Goal: Task Accomplishment & Management: Complete application form

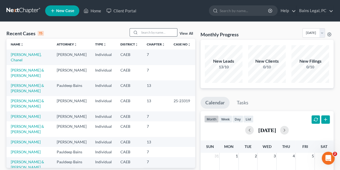
click at [154, 33] on input "search" at bounding box center [159, 33] width 38 height 8
click at [37, 117] on link "[PERSON_NAME]" at bounding box center [26, 116] width 30 height 5
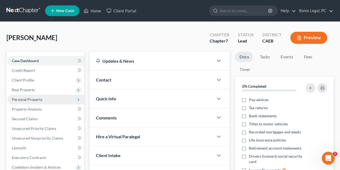
scroll to position [27, 0]
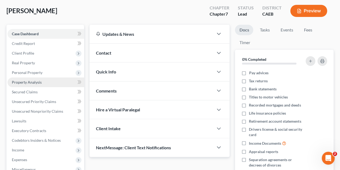
click at [45, 82] on link "Property Analysis" at bounding box center [46, 82] width 77 height 10
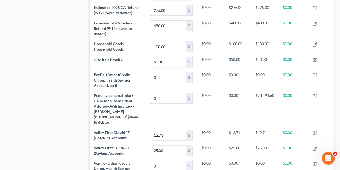
scroll to position [296, 0]
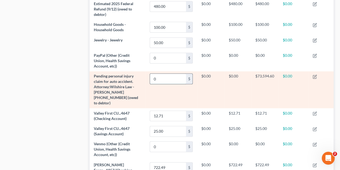
click at [171, 79] on input "0" at bounding box center [168, 79] width 36 height 10
click at [260, 97] on td "$73,594.60" at bounding box center [264, 89] width 27 height 37
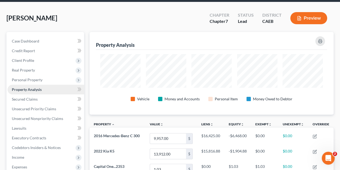
scroll to position [54, 0]
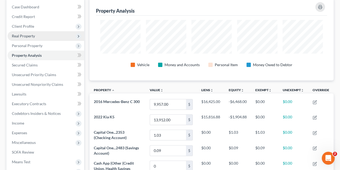
click at [27, 35] on span "Real Property" at bounding box center [23, 36] width 23 height 5
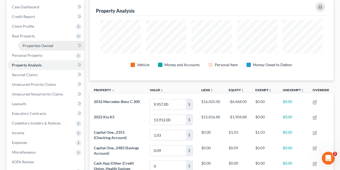
click at [30, 47] on span "Properties Owned" at bounding box center [38, 45] width 31 height 5
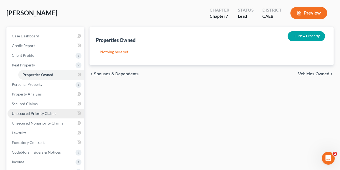
scroll to position [54, 0]
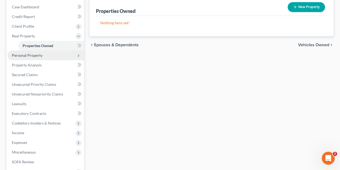
click at [35, 54] on span "Personal Property" at bounding box center [27, 55] width 31 height 5
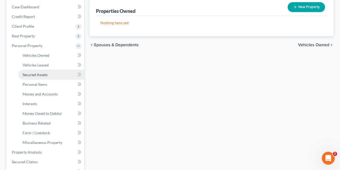
click at [39, 73] on span "Secured Assets" at bounding box center [35, 74] width 25 height 5
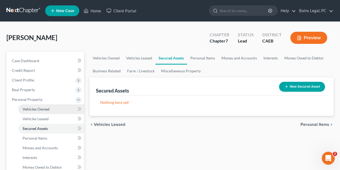
click at [37, 105] on link "Vehicles Owned" at bounding box center [51, 109] width 66 height 10
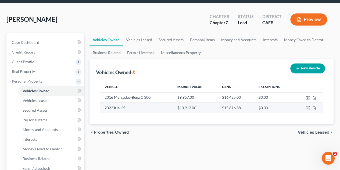
scroll to position [27, 0]
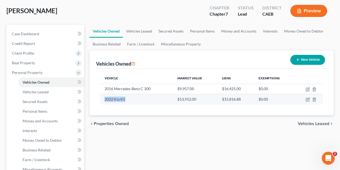
drag, startPoint x: 104, startPoint y: 101, endPoint x: 136, endPoint y: 100, distance: 32.1
click at [136, 100] on td "2022 Kia K5" at bounding box center [136, 99] width 73 height 10
drag, startPoint x: 269, startPoint y: 100, endPoint x: 131, endPoint y: 103, distance: 137.5
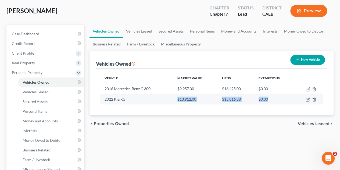
click at [131, 103] on tr "2022 Kia K5 $13,912.00 $15,816.88 $0.00" at bounding box center [211, 99] width 223 height 10
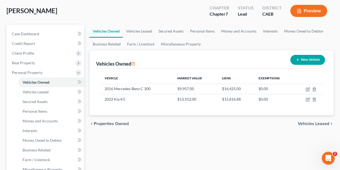
click at [154, 105] on div "Vehicle Market Value Liens Exemptions 2016 Mercedes-Benz C 300 $9,957.00 $16,42…" at bounding box center [211, 92] width 231 height 47
click at [41, 121] on span "Money and Accounts" at bounding box center [40, 121] width 35 height 5
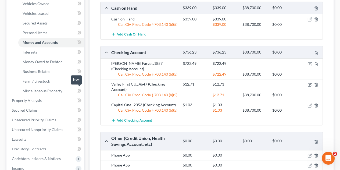
scroll to position [108, 0]
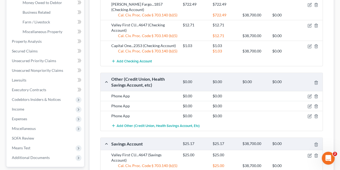
click at [148, 89] on div "Cash on Hand $339.00 $339.00 $38,700.00 $0.00 Cash on Hand $339.00 $339.00 Cal.…" at bounding box center [211, 79] width 223 height 275
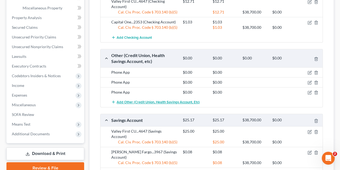
click at [151, 100] on span "Add Other (Credit Union, Health Savings Account, etc)" at bounding box center [158, 102] width 83 height 4
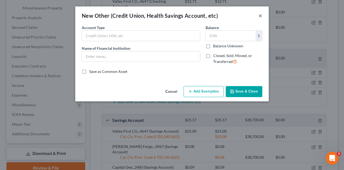
click at [260, 16] on button "×" at bounding box center [261, 15] width 4 height 6
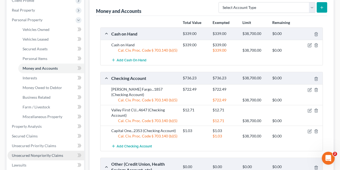
scroll to position [27, 0]
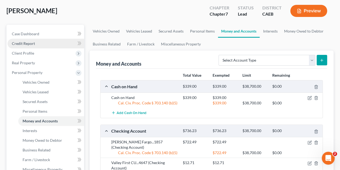
click at [26, 39] on link "Credit Report" at bounding box center [46, 44] width 77 height 10
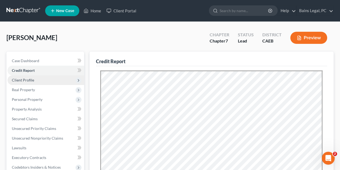
click at [33, 81] on span "Client Profile" at bounding box center [23, 80] width 22 height 5
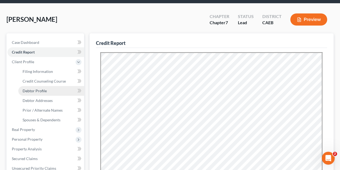
scroll to position [27, 0]
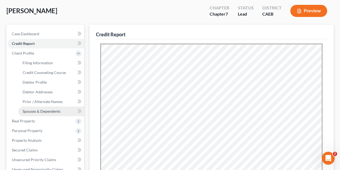
click at [43, 112] on span "Spouses & Dependents" at bounding box center [42, 111] width 38 height 5
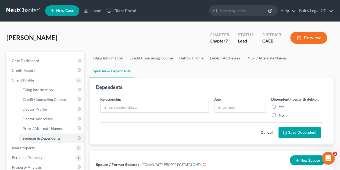
scroll to position [54, 0]
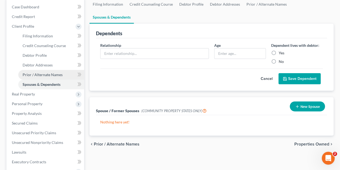
click at [38, 75] on span "Prior / Alternate Names" at bounding box center [43, 74] width 40 height 5
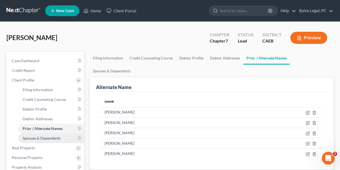
click at [50, 138] on span "Spouses & Dependents" at bounding box center [42, 138] width 38 height 5
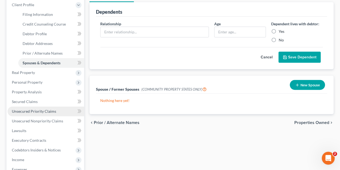
scroll to position [135, 0]
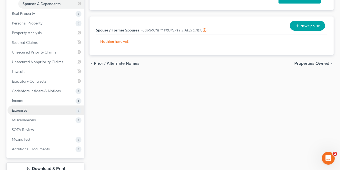
click at [31, 110] on span "Expenses" at bounding box center [46, 110] width 77 height 10
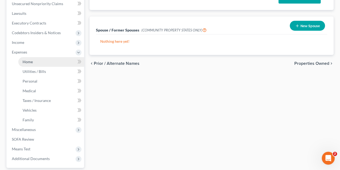
click at [36, 64] on link "Home" at bounding box center [51, 62] width 66 height 10
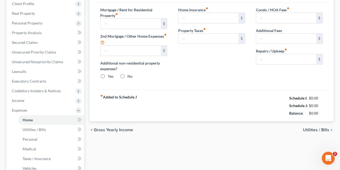
type input "0.00"
radio input "true"
type input "0.00"
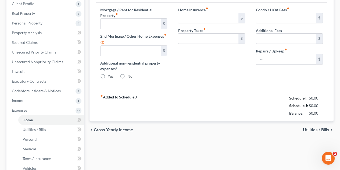
type input "0.00"
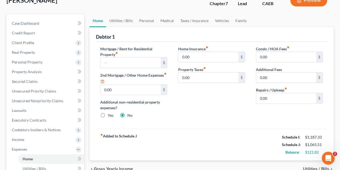
scroll to position [54, 0]
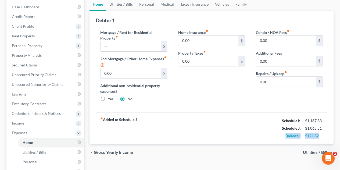
drag, startPoint x: 321, startPoint y: 135, endPoint x: 285, endPoint y: 134, distance: 36.3
click at [285, 134] on div "Balance: $121.82" at bounding box center [303, 136] width 46 height 8
click at [252, 133] on div "fiber_manual_record Added to Schedule J Schedule I: $1,187.33 Schedule J: $1,06…" at bounding box center [211, 127] width 231 height 31
click at [137, 44] on input "text" at bounding box center [131, 46] width 60 height 10
click at [226, 95] on div "Home Insurance fiber_manual_record 0.00 $ Property Taxes fiber_manual_record 0.…" at bounding box center [212, 68] width 78 height 77
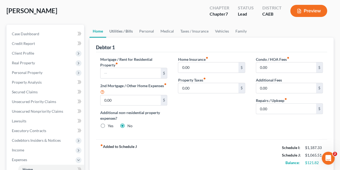
click at [121, 31] on link "Utilities / Bills" at bounding box center [121, 31] width 30 height 13
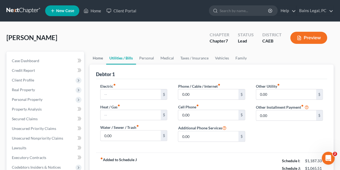
click at [100, 58] on link "Home" at bounding box center [98, 58] width 17 height 13
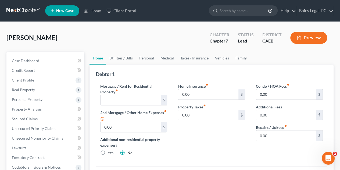
scroll to position [27, 0]
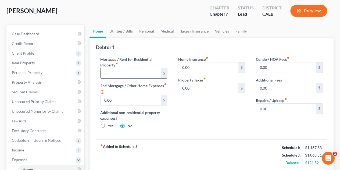
click at [146, 76] on input "text" at bounding box center [131, 73] width 60 height 10
click at [143, 70] on input "text" at bounding box center [131, 73] width 60 height 10
click at [134, 70] on input "text" at bounding box center [131, 73] width 60 height 10
click at [122, 71] on input "text" at bounding box center [131, 73] width 60 height 10
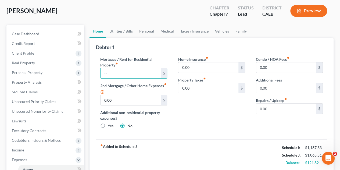
click at [202, 116] on div "Home Insurance fiber_manual_record 0.00 $ Property Taxes fiber_manual_record 0.…" at bounding box center [212, 95] width 78 height 77
click at [120, 71] on input "text" at bounding box center [131, 73] width 60 height 10
type input "400"
click at [240, 120] on div "Home Insurance fiber_manual_record 0.00 $ Property Taxes fiber_manual_record 0.…" at bounding box center [212, 95] width 78 height 77
click at [124, 30] on link "Utilities / Bills" at bounding box center [121, 31] width 30 height 13
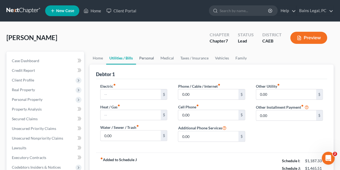
click at [151, 56] on link "Personal" at bounding box center [146, 58] width 21 height 13
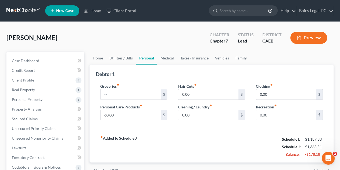
click at [214, 135] on div "fiber_manual_record Added to Schedule J Schedule I: $1,187.33 Schedule J: $1,36…" at bounding box center [211, 146] width 231 height 31
click at [136, 94] on input "text" at bounding box center [131, 94] width 60 height 10
type input "350"
click at [204, 139] on div "fiber_manual_record Added to Schedule J Schedule I: $1,187.33 Schedule J: $1,71…" at bounding box center [211, 146] width 231 height 31
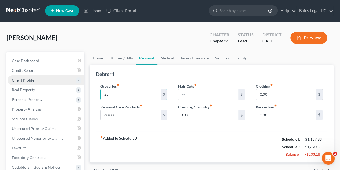
drag, startPoint x: 140, startPoint y: 94, endPoint x: 76, endPoint y: 81, distance: 65.6
type input "350"
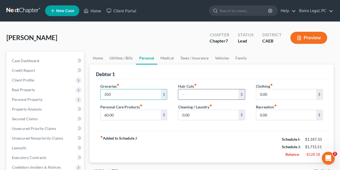
click at [199, 93] on input "text" at bounding box center [208, 94] width 60 height 10
type input "30"
type input "50"
click at [198, 95] on input "30" at bounding box center [208, 94] width 60 height 10
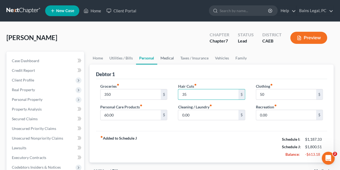
type input "35"
click at [166, 58] on link "Medical" at bounding box center [167, 58] width 20 height 13
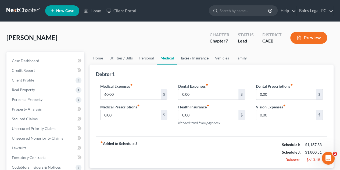
click at [188, 62] on link "Taxes / Insurance" at bounding box center [194, 58] width 35 height 13
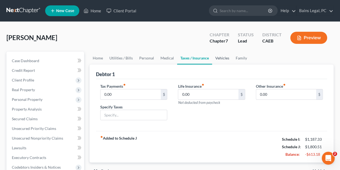
click at [223, 58] on link "Vehicles" at bounding box center [222, 58] width 20 height 13
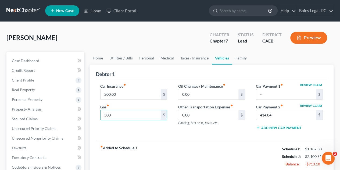
type input "500"
click at [212, 143] on div "fiber_manual_record Added to Schedule J Schedule I: $1,187.33 Schedule J: $2,10…" at bounding box center [211, 156] width 231 height 31
click at [212, 92] on input "0.00" at bounding box center [208, 94] width 60 height 10
type input "30"
click at [231, 150] on div "fiber_manual_record Added to Schedule J Schedule I: $1,187.33 Schedule J: $2,13…" at bounding box center [211, 156] width 231 height 31
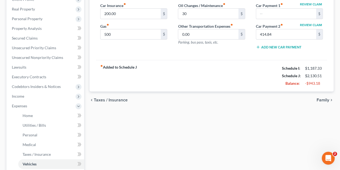
scroll to position [27, 0]
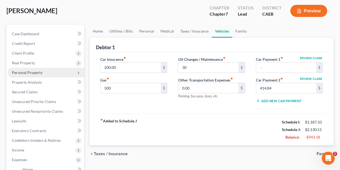
click at [26, 69] on span "Personal Property" at bounding box center [46, 73] width 77 height 10
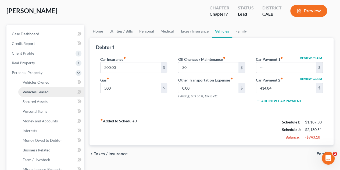
click at [40, 96] on link "Vehicles Leased" at bounding box center [51, 92] width 66 height 10
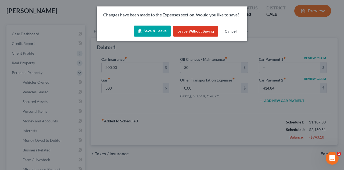
click at [154, 31] on button "Save & Leave" at bounding box center [152, 31] width 37 height 11
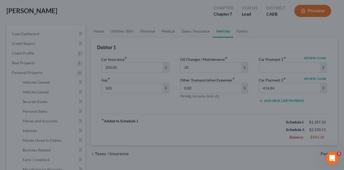
type input "500.00"
type input "30.00"
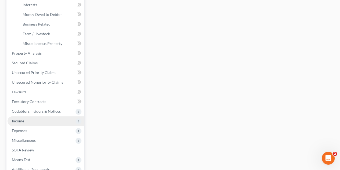
scroll to position [161, 0]
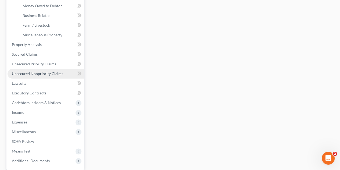
click at [26, 72] on span "Unsecured Nonpriority Claims" at bounding box center [37, 73] width 51 height 5
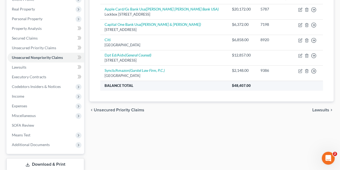
scroll to position [54, 0]
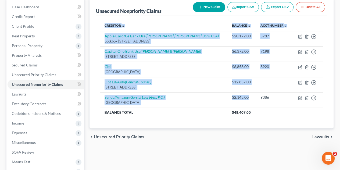
drag, startPoint x: 237, startPoint y: 104, endPoint x: 95, endPoint y: 34, distance: 158.6
click at [94, 32] on div "Unsecured Nonpriority Claims New Claim Import CSV Export CSV Delete All Credito…" at bounding box center [212, 63] width 244 height 131
click at [189, 122] on div "Creditor expand_more expand_less unfold_more Balance expand_more expand_less un…" at bounding box center [211, 72] width 231 height 112
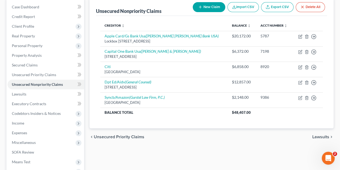
click at [189, 121] on div "Creditor expand_more expand_less unfold_more Balance expand_more expand_less un…" at bounding box center [211, 72] width 231 height 112
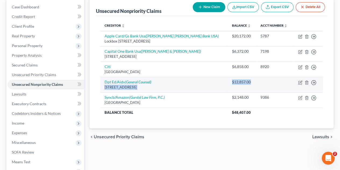
drag, startPoint x: 241, startPoint y: 80, endPoint x: 170, endPoint y: 81, distance: 71.0
click at [170, 81] on tr "Dpt Ed/Aidv (General Counsel) [GEOGRAPHIC_DATA] $12,857.00 Move to D Move to E …" at bounding box center [211, 84] width 223 height 15
click at [178, 86] on div "[STREET_ADDRESS]" at bounding box center [164, 87] width 119 height 5
click at [232, 81] on div "$12,857.00" at bounding box center [242, 81] width 20 height 5
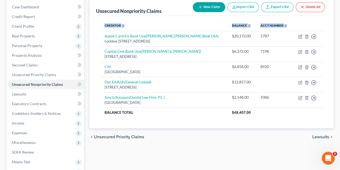
drag, startPoint x: 102, startPoint y: 33, endPoint x: 266, endPoint y: 121, distance: 186.1
click at [266, 121] on div "Creditor expand_more expand_less unfold_more Balance expand_more expand_less un…" at bounding box center [211, 72] width 231 height 112
click at [277, 118] on div "Creditor expand_more expand_less unfold_more Balance expand_more expand_less un…" at bounding box center [211, 72] width 231 height 112
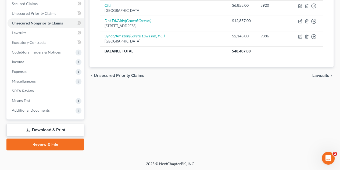
scroll to position [0, 0]
click at [53, 128] on link "Download & Print" at bounding box center [45, 130] width 78 height 13
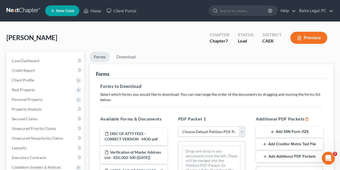
click at [240, 129] on select "Choose Default Petition PDF Packet Complete Bankruptcy Petition (all forms and …" at bounding box center [211, 131] width 67 height 11
select select "0"
click at [178, 126] on select "Choose Default Petition PDF Packet Complete Bankruptcy Petition (all forms and …" at bounding box center [211, 131] width 67 height 11
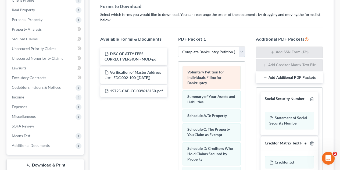
scroll to position [81, 0]
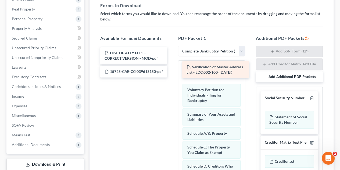
drag, startPoint x: 140, startPoint y: 73, endPoint x: 222, endPoint y: 69, distance: 82.2
click at [172, 69] on div "Verification of Master Address List - EDC.002-100 ([DATE]) DISC OF ATTY FEES - …" at bounding box center [134, 62] width 76 height 30
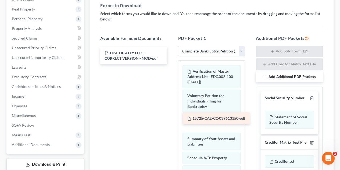
drag, startPoint x: 147, startPoint y: 76, endPoint x: 230, endPoint y: 124, distance: 95.2
click at [172, 64] on div "15725-CAE-CC-039613150-pdf DISC OF ATTY FEES - CORRECT VERSION - MOD-pdf 15725-…" at bounding box center [134, 55] width 76 height 17
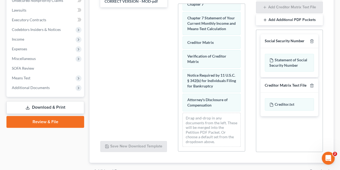
scroll to position [167, 0]
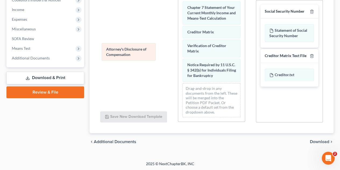
drag, startPoint x: 207, startPoint y: 72, endPoint x: 125, endPoint y: 50, distance: 85.3
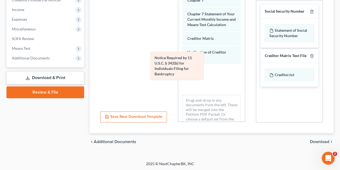
drag, startPoint x: 209, startPoint y: 67, endPoint x: 129, endPoint y: 61, distance: 79.9
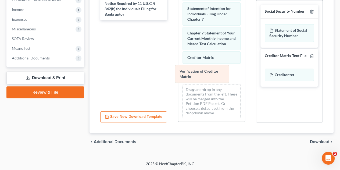
drag, startPoint x: 199, startPoint y: 70, endPoint x: 127, endPoint y: 74, distance: 72.5
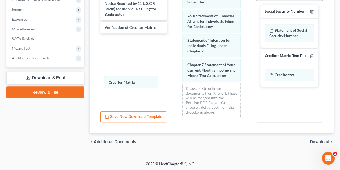
scroll to position [241, 0]
drag, startPoint x: 202, startPoint y: 74, endPoint x: 135, endPoint y: 88, distance: 68.4
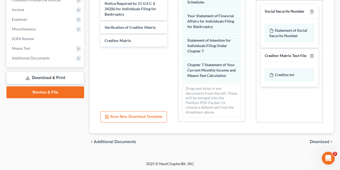
click at [324, 142] on span "Download" at bounding box center [319, 142] width 19 height 4
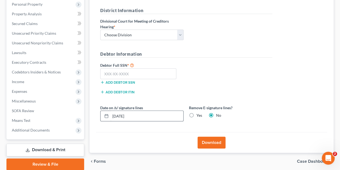
scroll to position [88, 0]
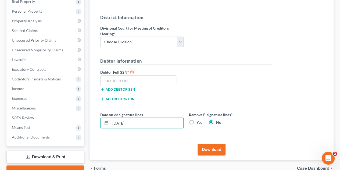
drag, startPoint x: 133, startPoint y: 126, endPoint x: 97, endPoint y: 117, distance: 36.9
click at [87, 123] on div "Forms Download Forms Forms to Download Select which forms you would like to dow…" at bounding box center [212, 70] width 250 height 214
click at [197, 121] on label "Yes" at bounding box center [200, 122] width 6 height 5
click at [199, 121] on input "Yes" at bounding box center [200, 121] width 3 height 3
radio input "true"
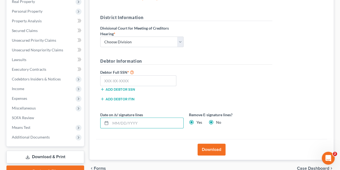
radio input "false"
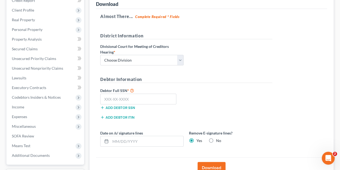
scroll to position [61, 0]
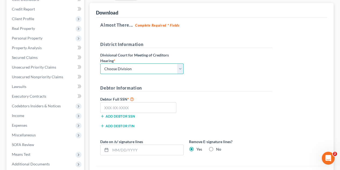
click at [133, 70] on select "Choose Division Fresno Modesto [GEOGRAPHIC_DATA]" at bounding box center [141, 69] width 83 height 11
click at [100, 64] on select "Choose Division Fresno Modesto [GEOGRAPHIC_DATA]" at bounding box center [141, 69] width 83 height 11
drag, startPoint x: 133, startPoint y: 70, endPoint x: 133, endPoint y: 73, distance: 3.3
click at [133, 70] on select "Choose Division Fresno Modesto [GEOGRAPHIC_DATA]" at bounding box center [141, 69] width 83 height 11
select select "0"
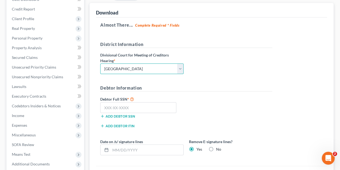
click at [100, 64] on select "Choose Division Fresno Modesto [GEOGRAPHIC_DATA]" at bounding box center [141, 69] width 83 height 11
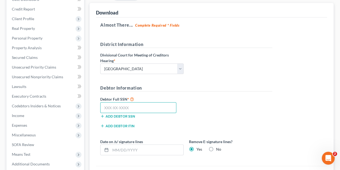
click at [128, 104] on input "text" at bounding box center [138, 107] width 76 height 11
paste input "622-23-5561"
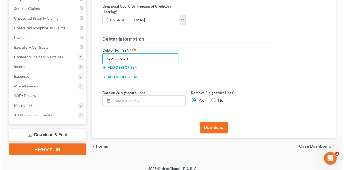
scroll to position [115, 0]
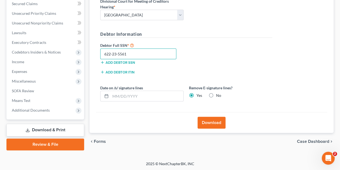
type input "622-23-5561"
click at [216, 122] on button "Download" at bounding box center [212, 123] width 28 height 12
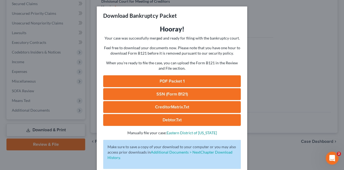
click at [160, 83] on link "PDF Packet 1" at bounding box center [172, 81] width 138 height 12
click at [181, 94] on link "SSN (Form B121)" at bounding box center [172, 94] width 138 height 12
